Goal: Task Accomplishment & Management: Manage account settings

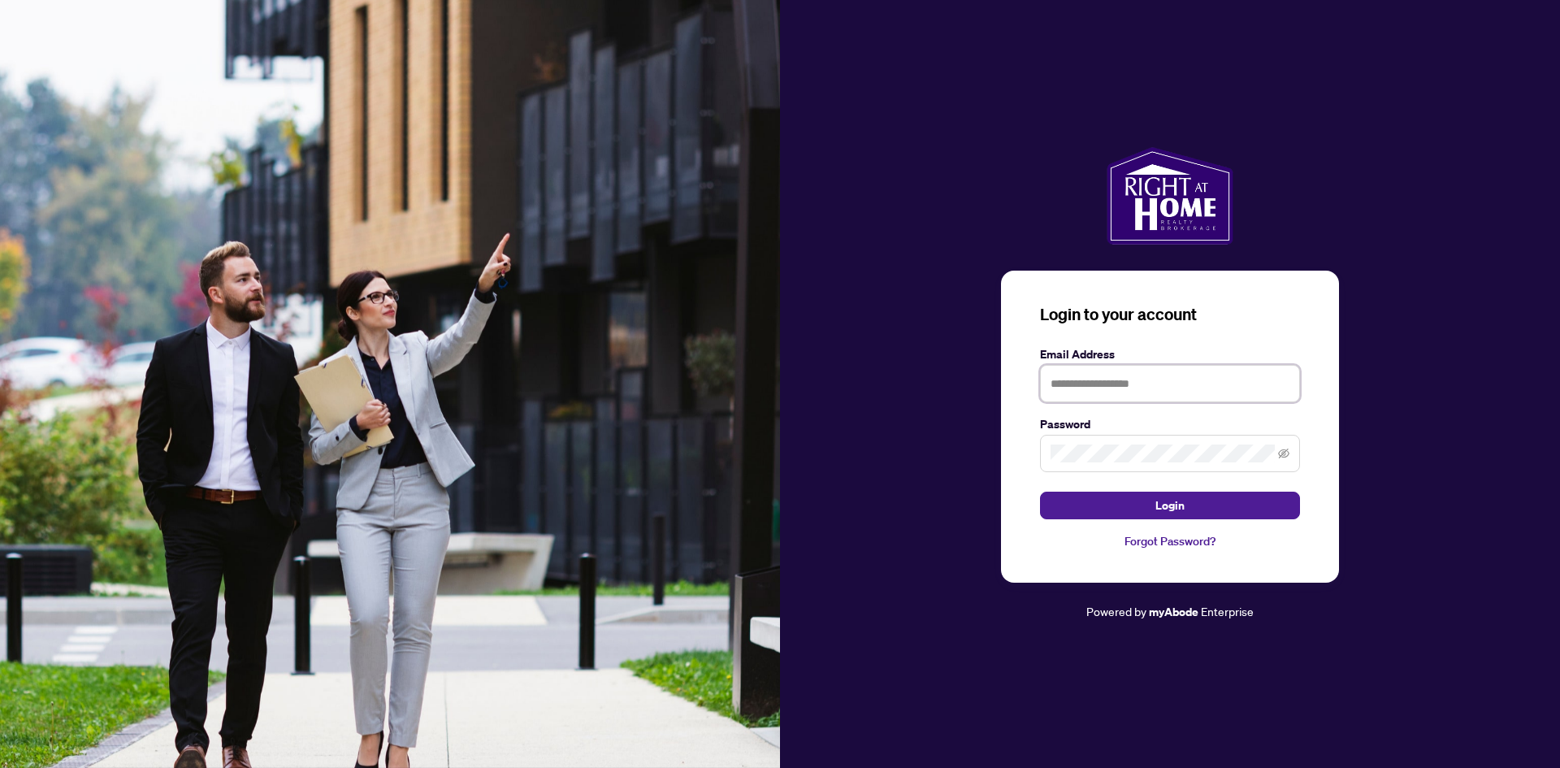
click at [1098, 385] on input "text" at bounding box center [1170, 383] width 260 height 37
type input "**********"
click at [1174, 505] on span "Login" at bounding box center [1169, 505] width 29 height 26
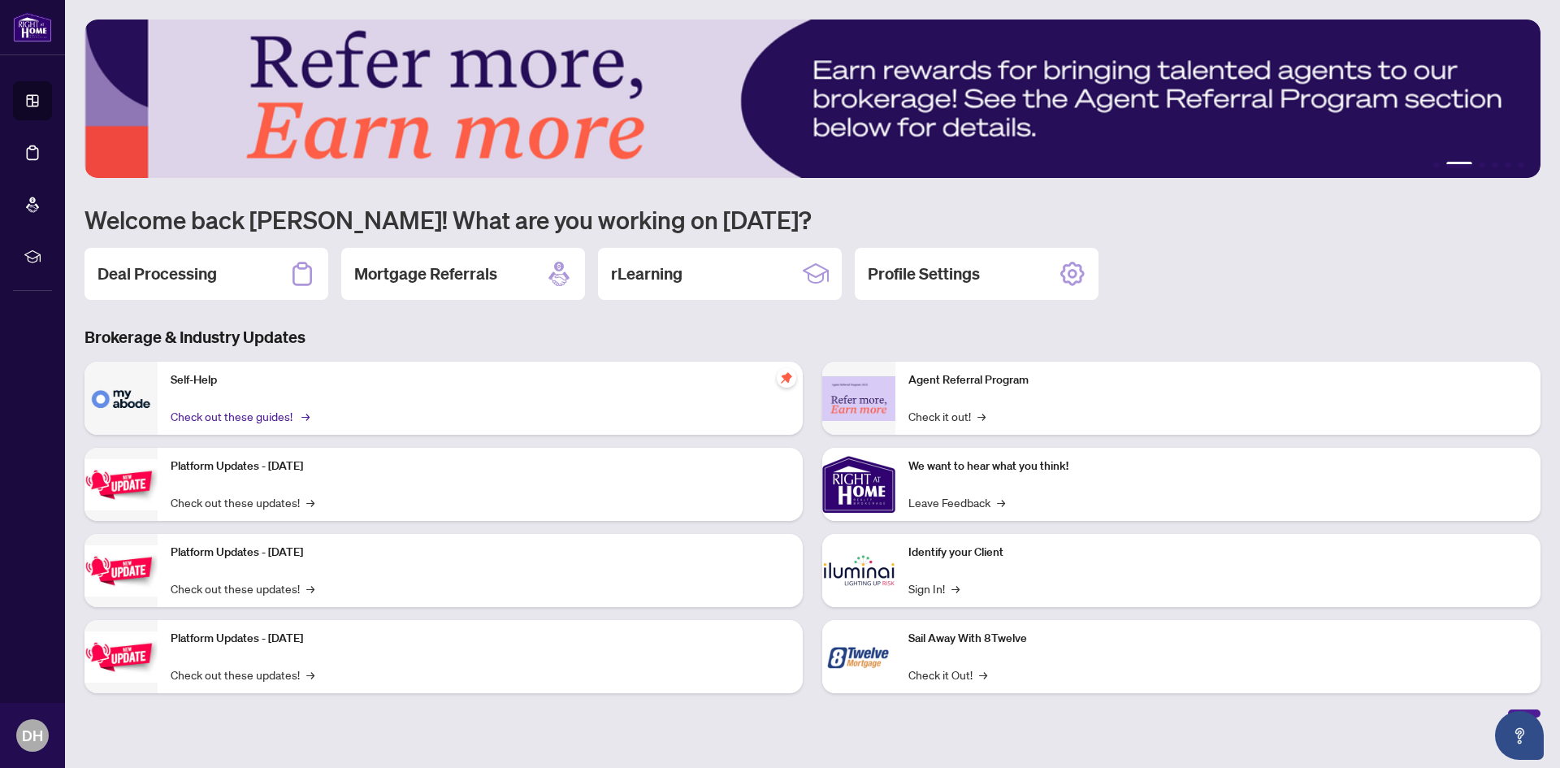
click at [236, 412] on link "Check out these guides! →" at bounding box center [239, 416] width 137 height 18
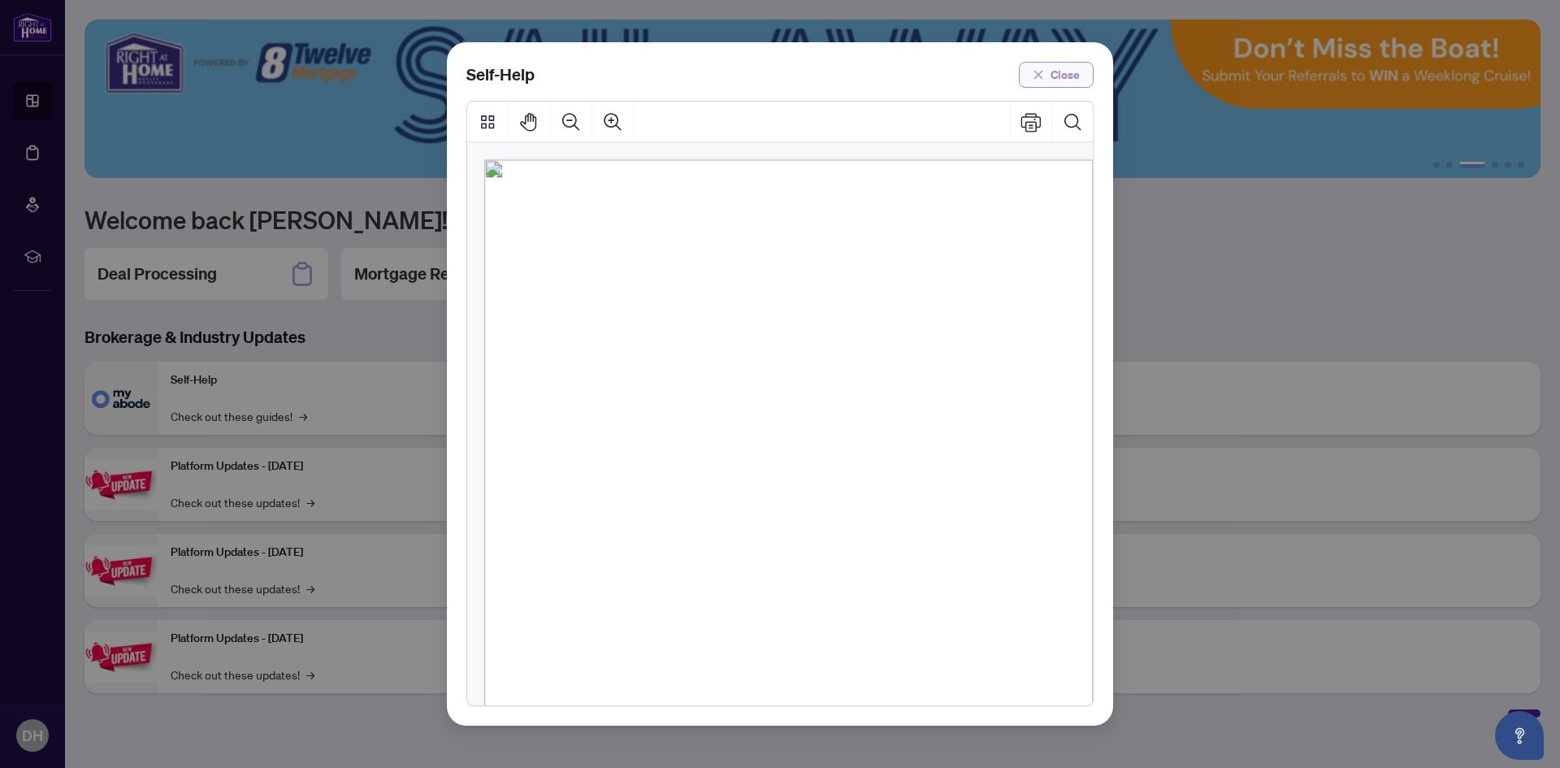
click at [1061, 73] on span "Close" at bounding box center [1065, 75] width 29 height 26
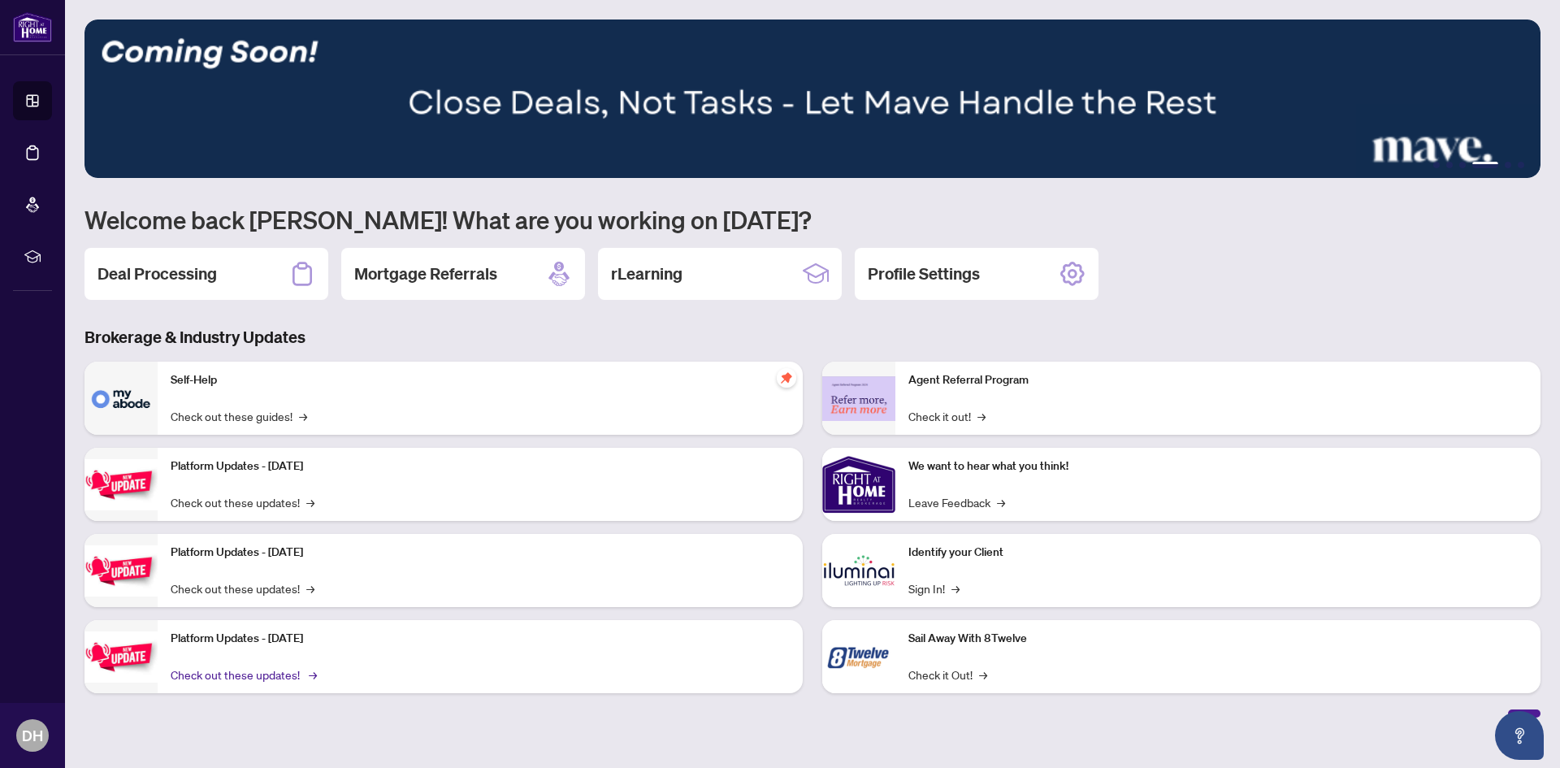
click at [290, 672] on link "Check out these updates! →" at bounding box center [243, 674] width 144 height 18
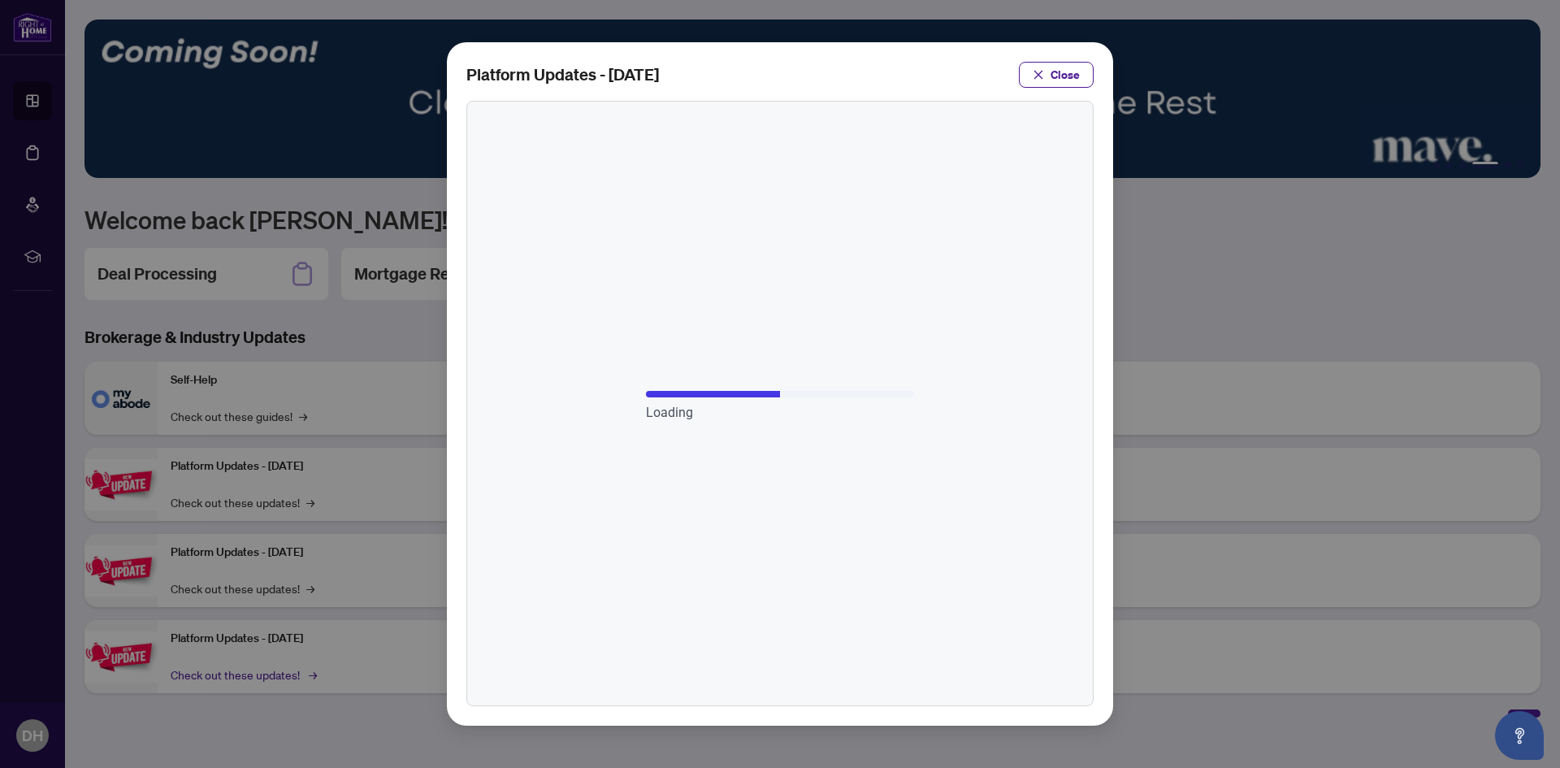
click at [290, 672] on div "Platform Updates - [DATE] Close" at bounding box center [780, 384] width 1560 height 768
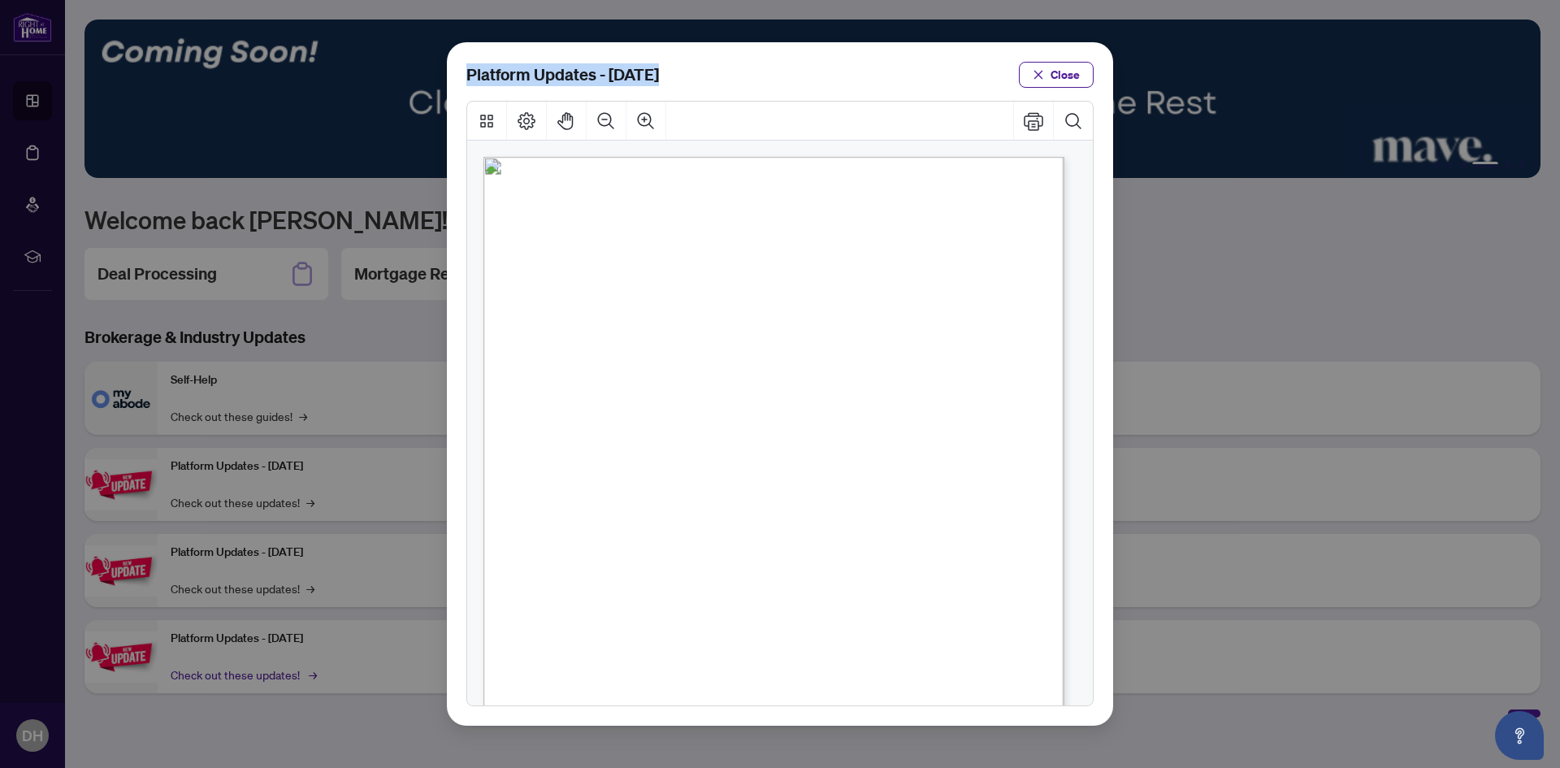
click at [290, 672] on div "Platform Updates - [DATE] Close" at bounding box center [780, 384] width 1560 height 768
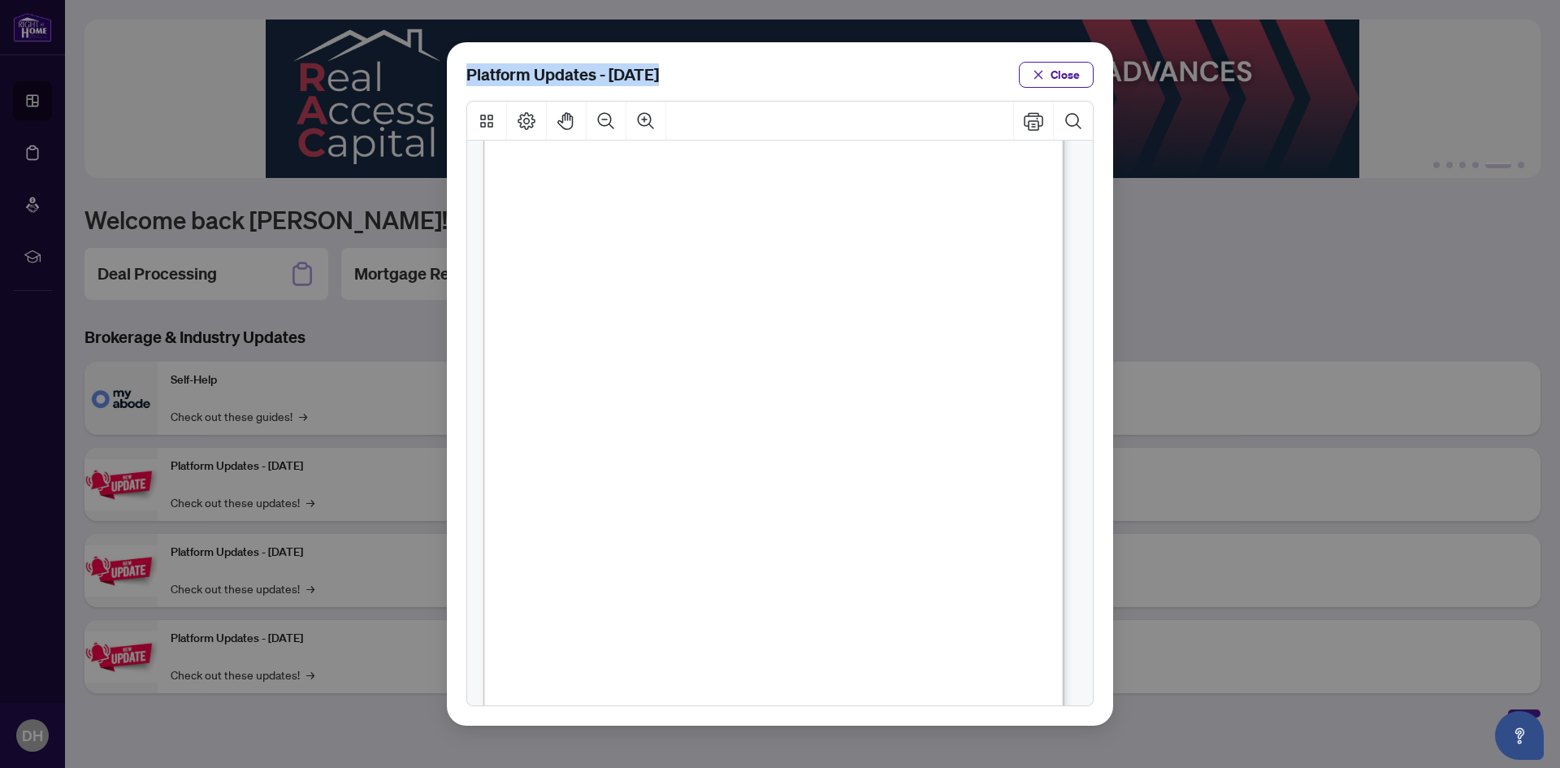
scroll to position [290, 0]
click at [1037, 77] on icon "close" at bounding box center [1038, 74] width 9 height 9
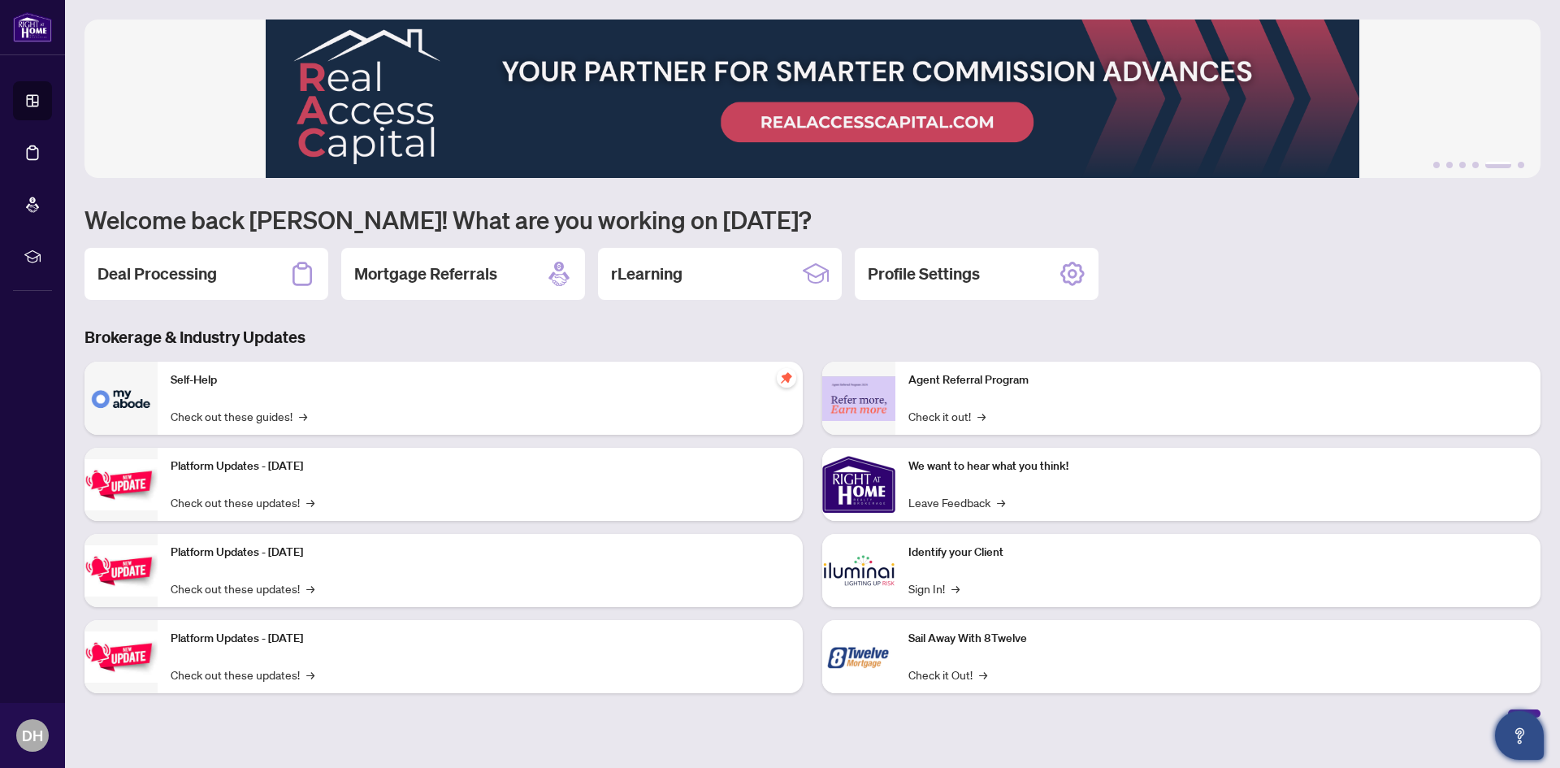
click at [1527, 735] on icon "Open asap" at bounding box center [1520, 736] width 20 height 20
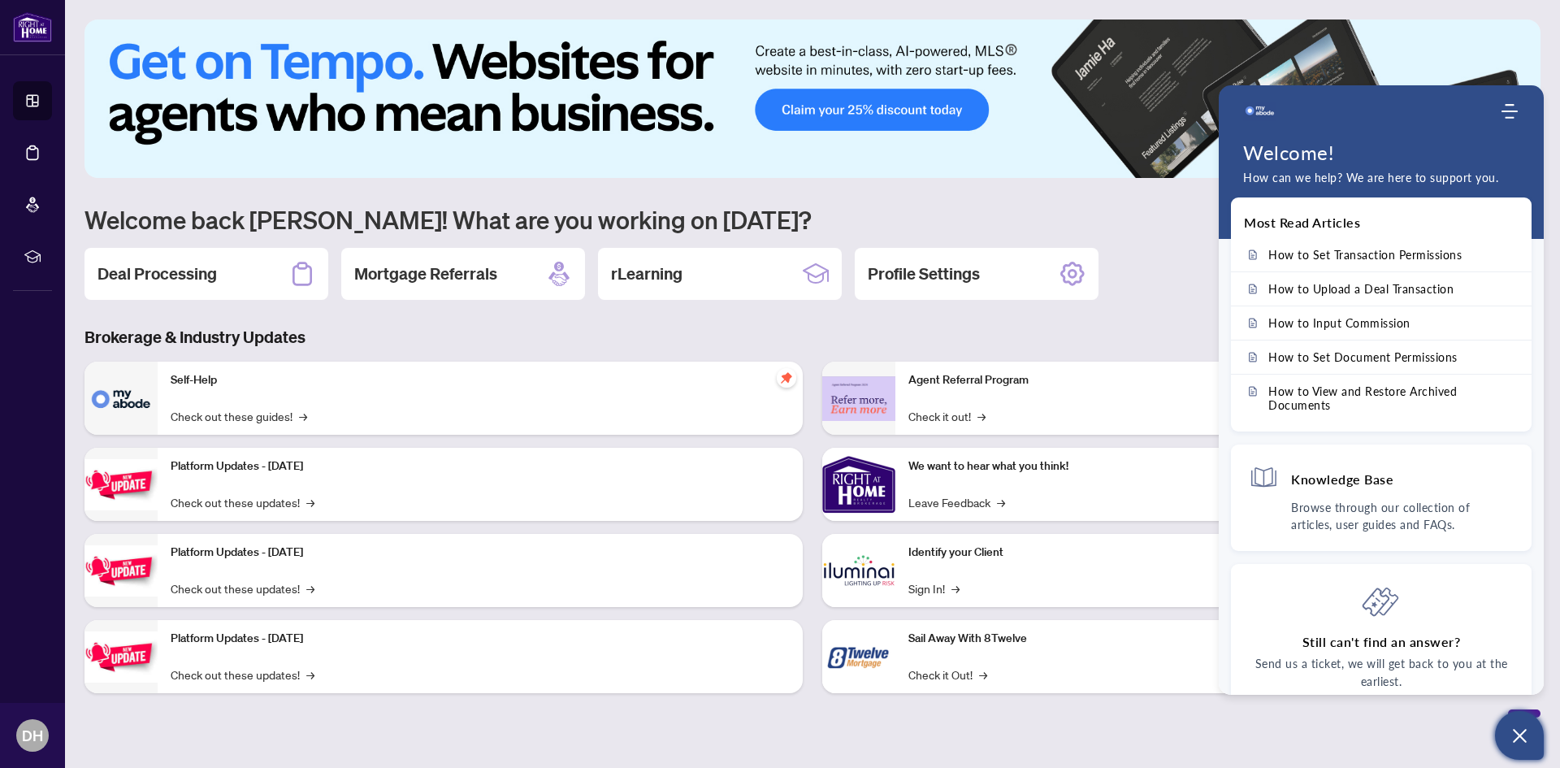
click at [766, 734] on main "1 2 3 4 5 6 Welcome back [PERSON_NAME]! What are you working on [DATE]? Deal Pr…" at bounding box center [812, 384] width 1495 height 768
click at [657, 269] on h2 "rLearning" at bounding box center [647, 273] width 72 height 23
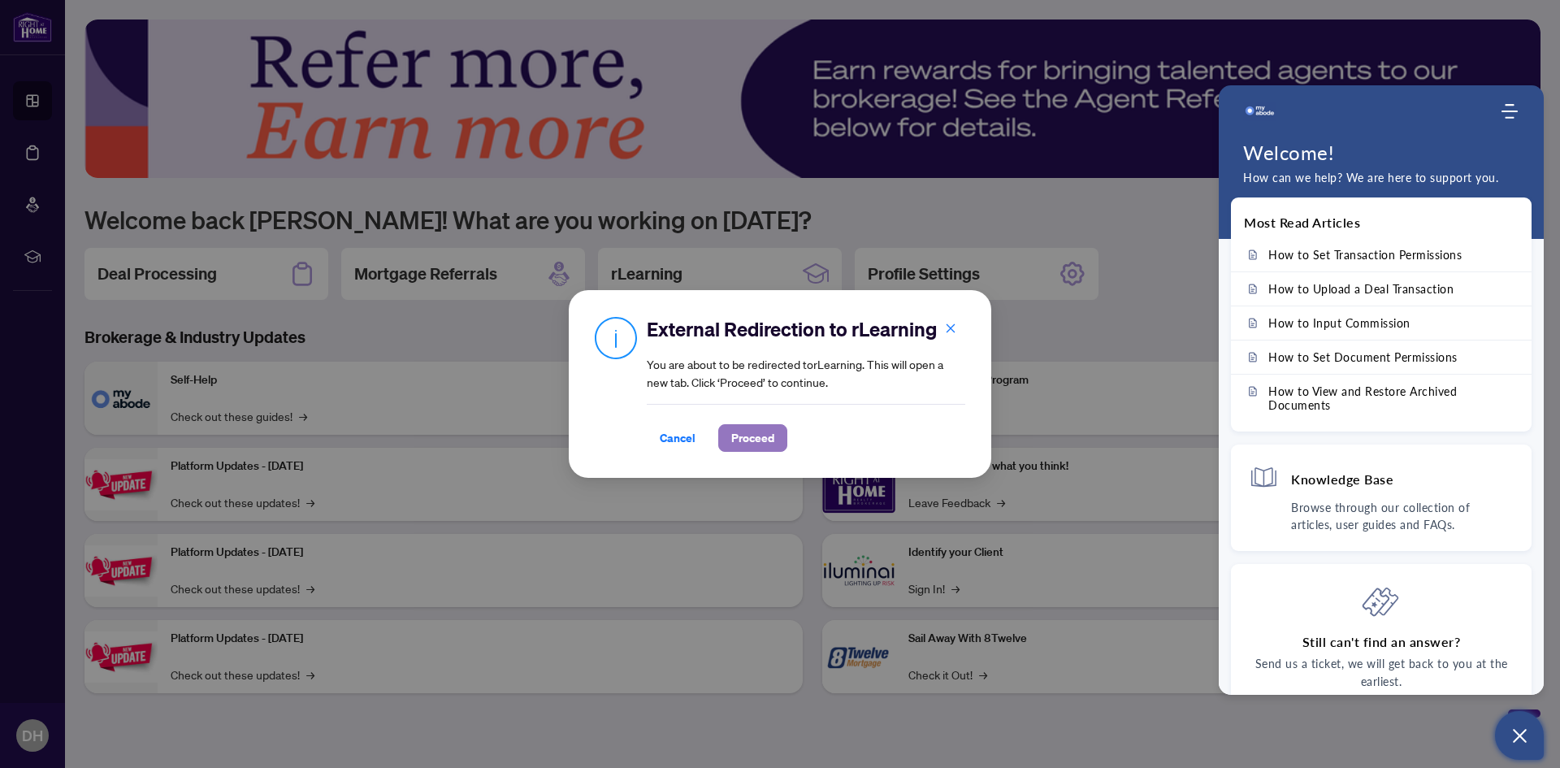
click at [751, 437] on span "Proceed" at bounding box center [752, 438] width 43 height 26
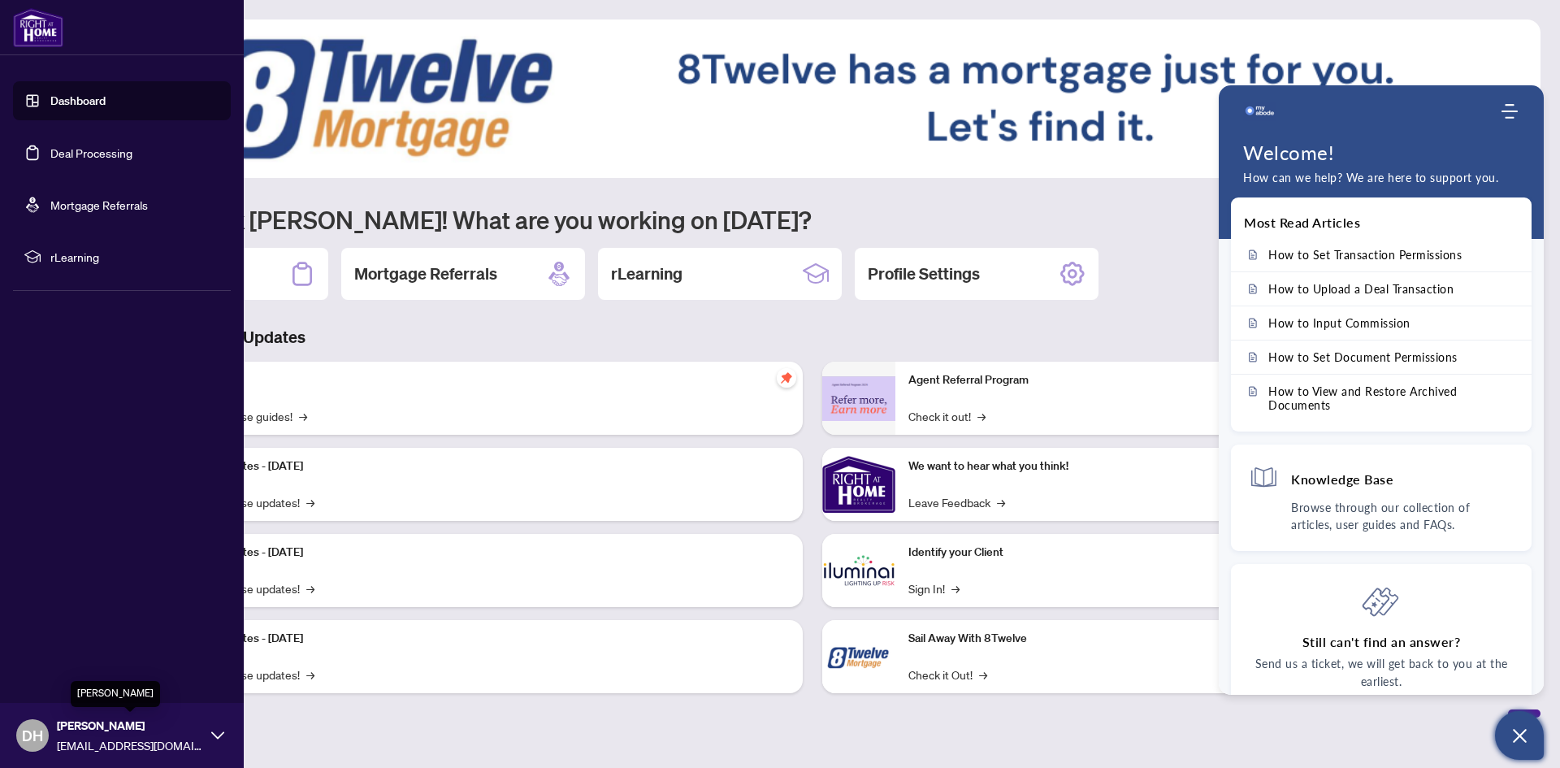
click at [98, 731] on span "[PERSON_NAME]" at bounding box center [130, 726] width 146 height 18
click at [71, 638] on span "Logout" at bounding box center [65, 639] width 37 height 26
